Goal: Task Accomplishment & Management: Manage account settings

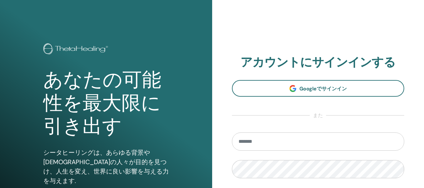
click at [264, 143] on input "email" at bounding box center [318, 142] width 173 height 18
type input "**********"
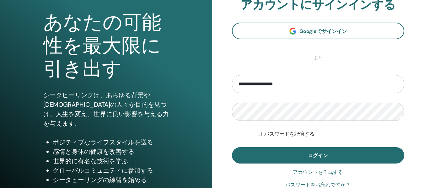
scroll to position [63, 0]
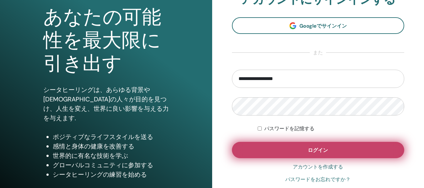
click at [289, 151] on button "ログイン" at bounding box center [318, 150] width 173 height 16
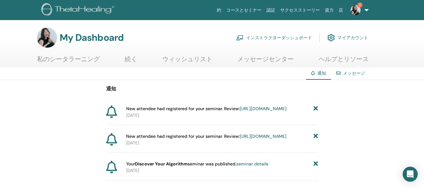
click at [240, 111] on link "https://member.thetahealing.com/instructor/seminar/373980/attendees" at bounding box center [263, 109] width 47 height 6
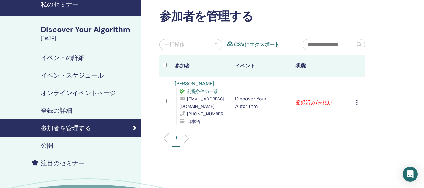
scroll to position [63, 0]
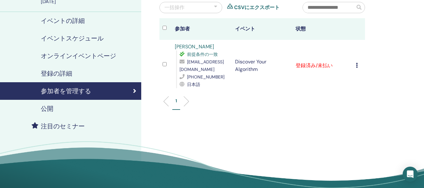
click at [358, 64] on icon at bounding box center [357, 65] width 2 height 5
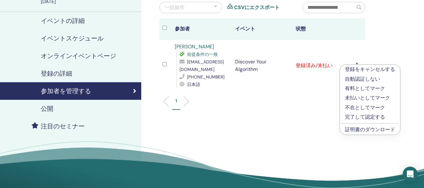
click at [358, 85] on p "有料としてマーク" at bounding box center [370, 89] width 50 height 8
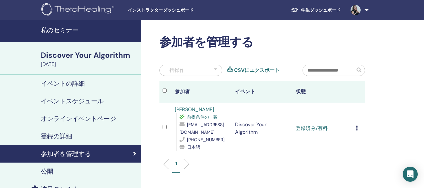
click at [172, 11] on span "インストラクターダッシュボード" at bounding box center [175, 10] width 94 height 7
click at [42, 30] on h4 "私のセミナー" at bounding box center [89, 30] width 97 height 8
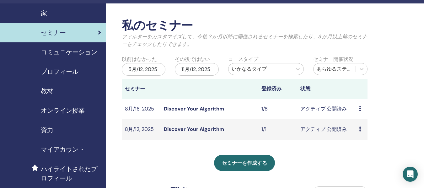
scroll to position [31, 0]
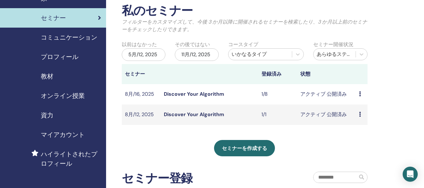
click at [46, 73] on span "教材" at bounding box center [47, 76] width 13 height 9
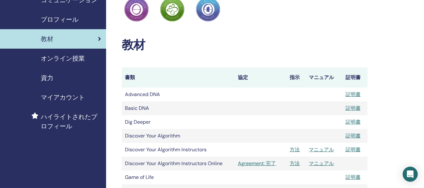
scroll to position [157, 0]
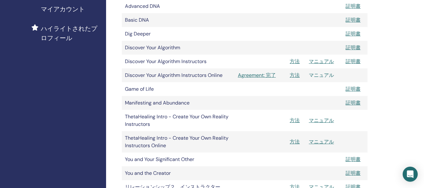
click at [321, 76] on link "マニュアル" at bounding box center [321, 75] width 25 height 7
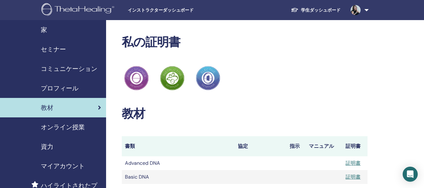
scroll to position [157, 0]
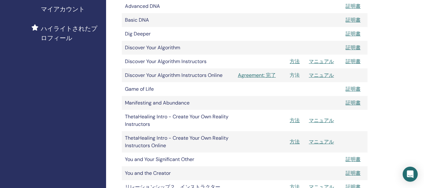
click at [294, 75] on link "方法" at bounding box center [295, 75] width 10 height 7
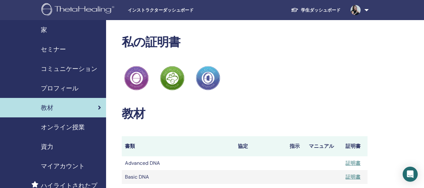
click at [61, 47] on span "セミナー" at bounding box center [53, 49] width 25 height 9
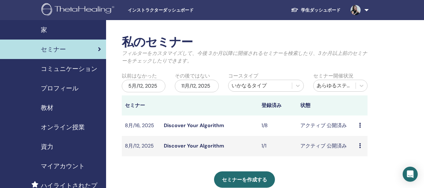
click at [197, 145] on link "Discover Your Algorithm" at bounding box center [194, 146] width 60 height 7
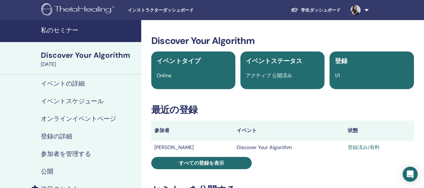
click at [58, 86] on h4 "イベントの詳細" at bounding box center [63, 84] width 44 height 8
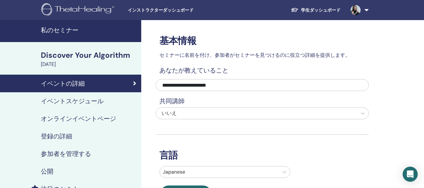
click at [60, 139] on h4 "登録の詳細" at bounding box center [56, 137] width 31 height 8
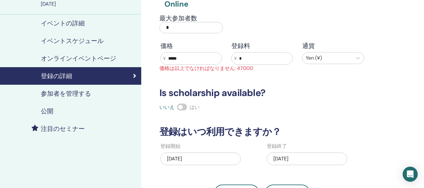
scroll to position [63, 0]
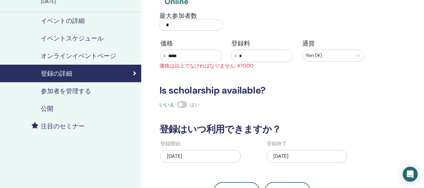
click at [66, 91] on h4 "参加者を管理する" at bounding box center [66, 91] width 50 height 8
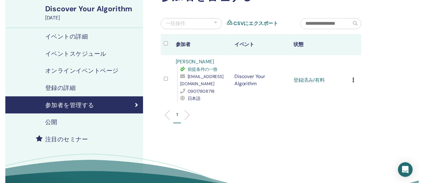
scroll to position [31, 0]
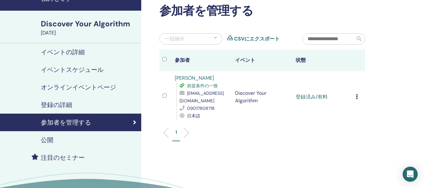
click at [72, 53] on h4 "イベントの詳細" at bounding box center [63, 52] width 44 height 8
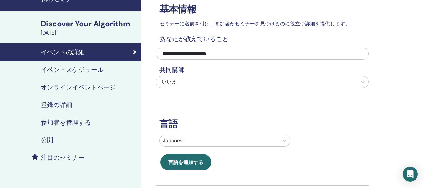
click at [71, 72] on h4 "イベントスケジュール" at bounding box center [72, 70] width 63 height 8
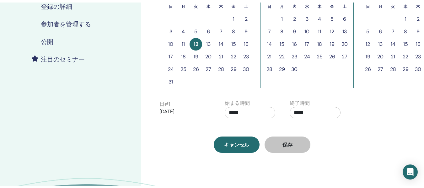
scroll to position [94, 0]
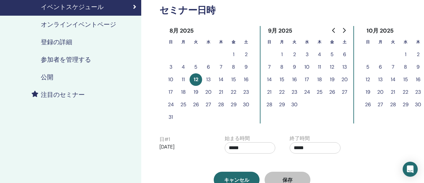
click at [47, 58] on h4 "参加者を管理する" at bounding box center [66, 60] width 50 height 8
